Goal: Task Accomplishment & Management: Manage account settings

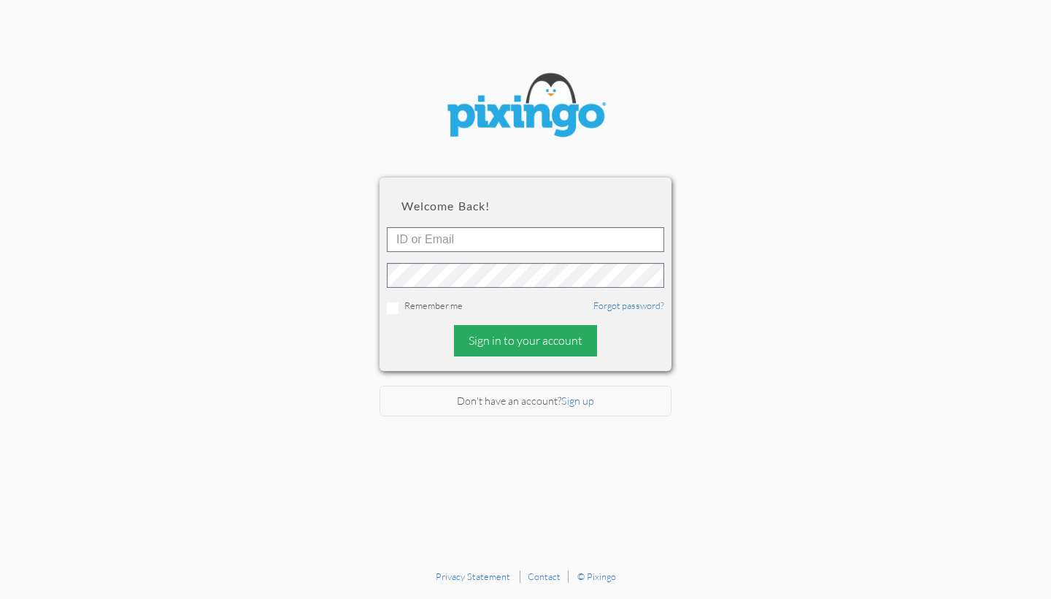
click at [488, 339] on div "Sign in to your account" at bounding box center [525, 340] width 143 height 31
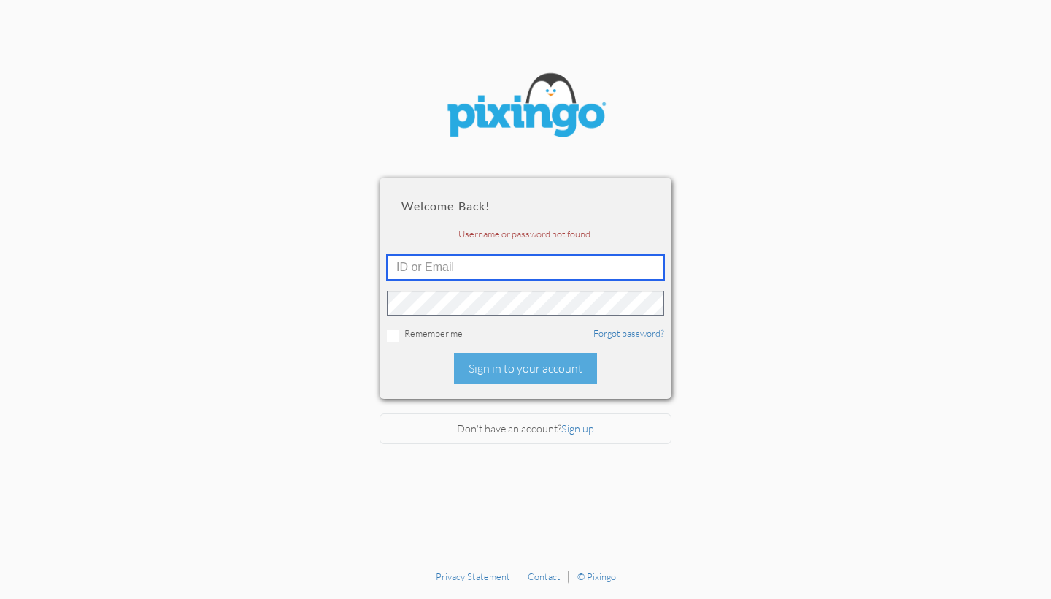
click at [480, 269] on input "text" at bounding box center [525, 267] width 277 height 25
type input "[PERSON_NAME][EMAIL_ADDRESS][PERSON_NAME][DOMAIN_NAME]"
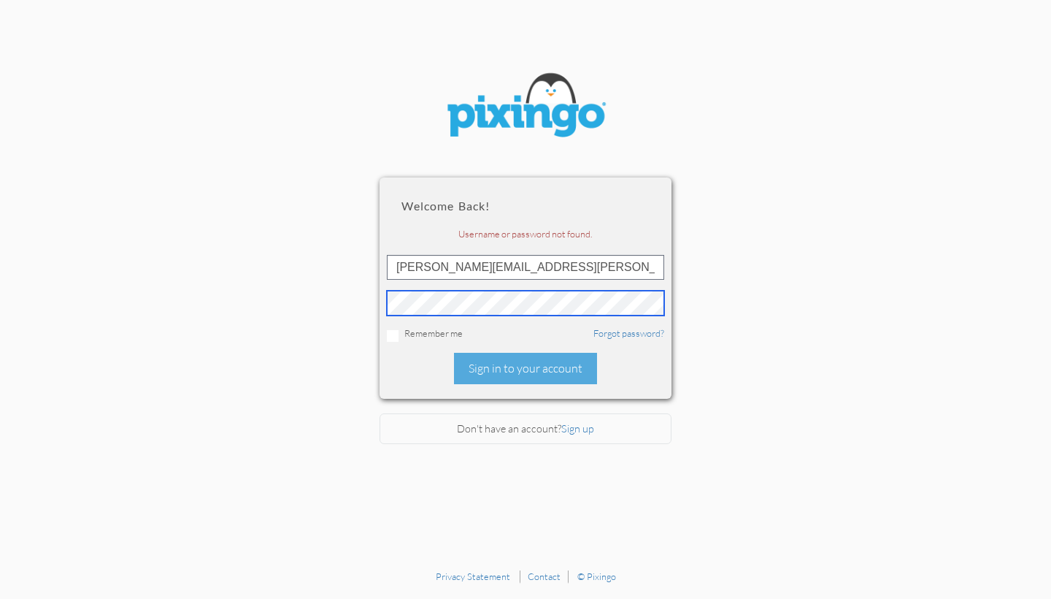
scroll to position [0, 0]
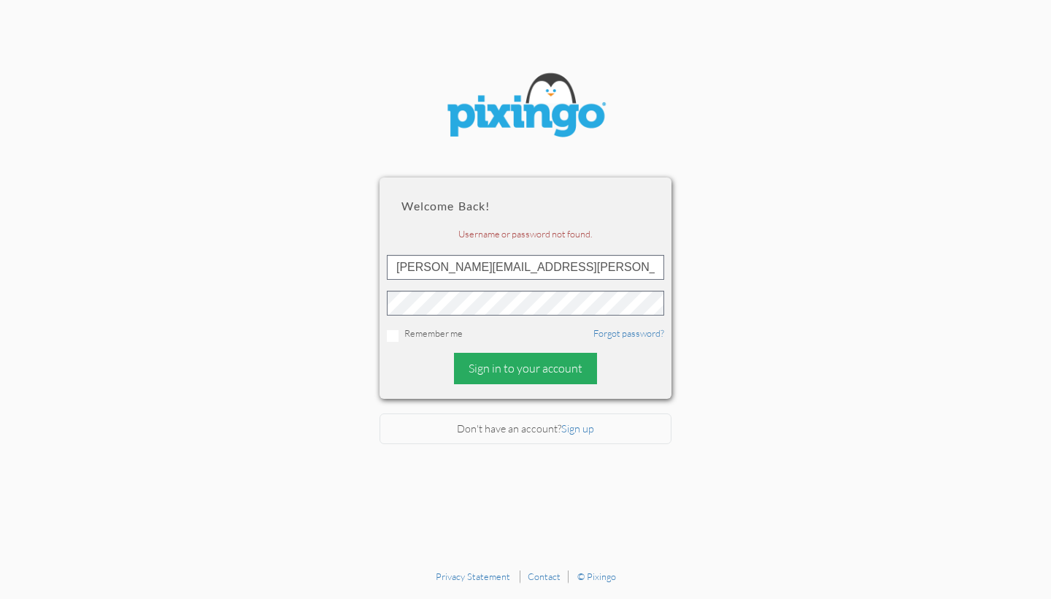
drag, startPoint x: 517, startPoint y: 388, endPoint x: 511, endPoint y: 358, distance: 30.5
click at [511, 358] on div "Welcome back! Username or password not found. [PERSON_NAME][EMAIL_ADDRESS][PERS…" at bounding box center [526, 225] width 292 height 437
click at [718, 267] on section "Welcome back! Username or password not found. [PERSON_NAME][EMAIL_ADDRESS][PERS…" at bounding box center [525, 281] width 1051 height 562
click at [700, 127] on section "Welcome back! Username or password not found. [PERSON_NAME][EMAIL_ADDRESS][PERS…" at bounding box center [525, 281] width 1051 height 562
click at [519, 364] on div "Sign in to your account" at bounding box center [525, 368] width 143 height 31
